Goal: Navigation & Orientation: Understand site structure

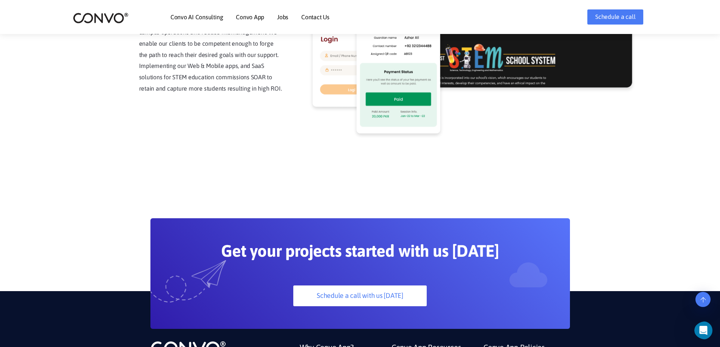
scroll to position [2120, 0]
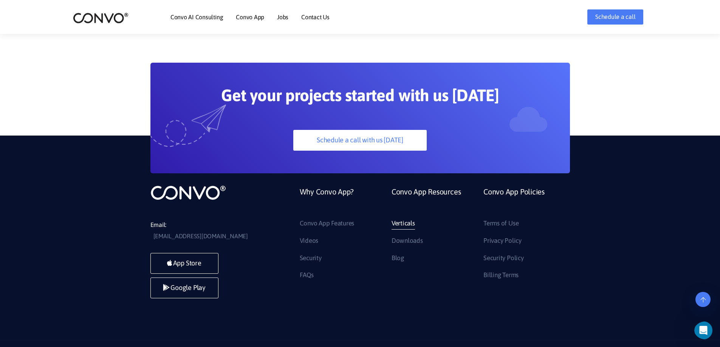
click at [401, 218] on link "Verticals" at bounding box center [402, 224] width 23 height 12
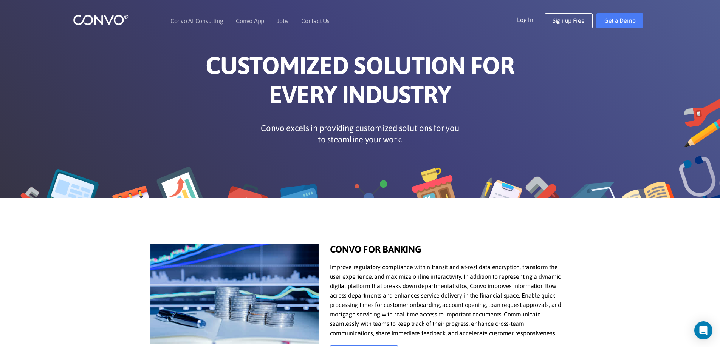
click at [95, 22] on img at bounding box center [101, 20] width 56 height 12
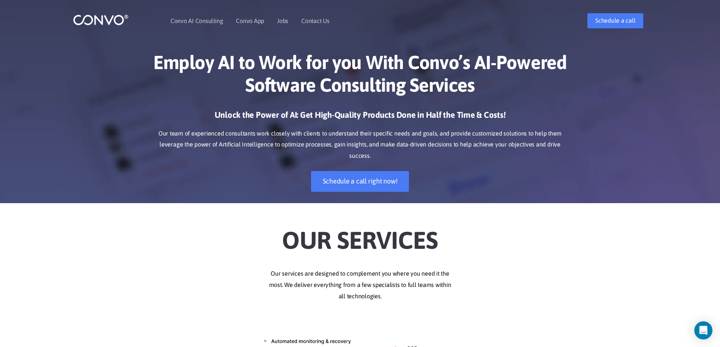
click at [89, 19] on img at bounding box center [101, 20] width 56 height 12
click at [197, 167] on div "Unlock the Power of AI: Get High-Quality Products Done in Half the Time & Costs…" at bounding box center [359, 157] width 419 height 94
click at [88, 17] on img at bounding box center [101, 20] width 56 height 12
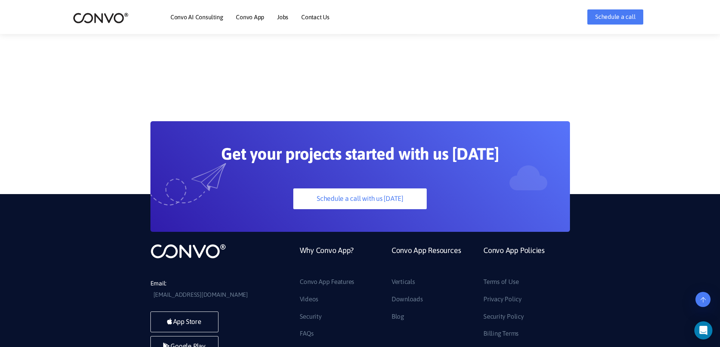
scroll to position [2120, 0]
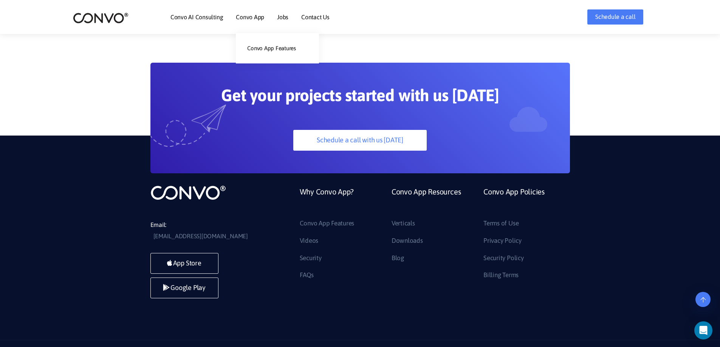
click at [248, 17] on link "Convo App" at bounding box center [250, 17] width 28 height 6
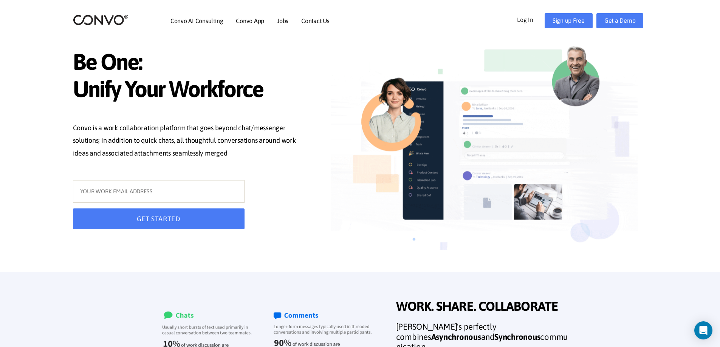
click at [91, 19] on img at bounding box center [101, 20] width 56 height 12
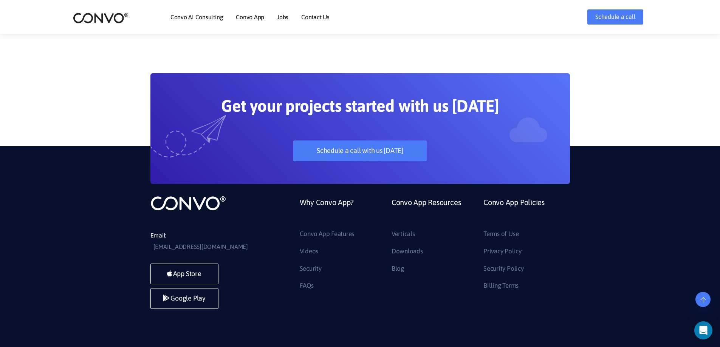
scroll to position [2120, 0]
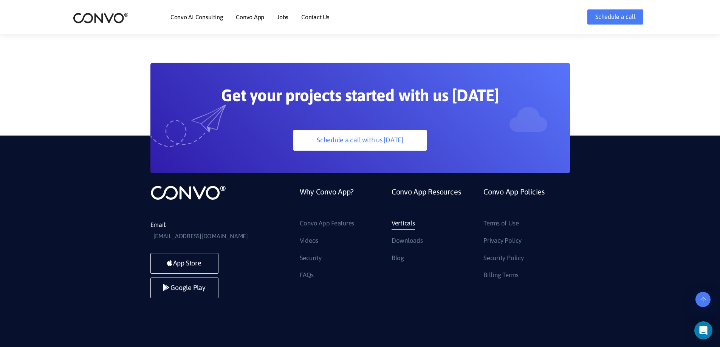
click at [404, 218] on link "Verticals" at bounding box center [402, 224] width 23 height 12
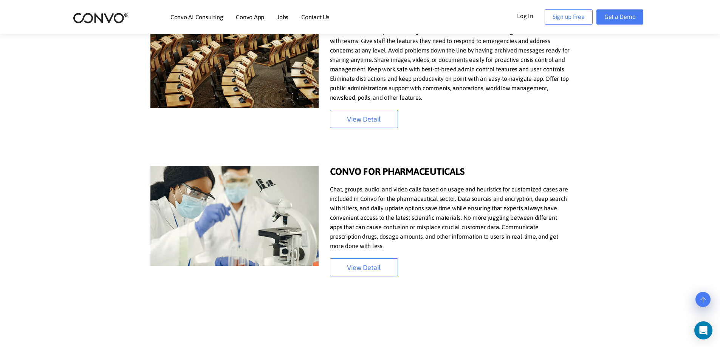
scroll to position [1398, 0]
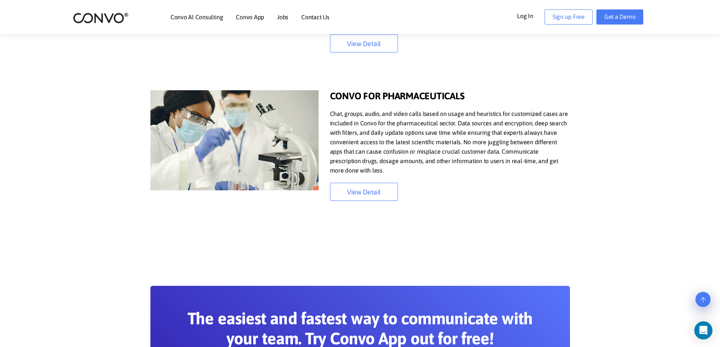
click at [114, 16] on img at bounding box center [101, 18] width 56 height 12
